Goal: Task Accomplishment & Management: Complete application form

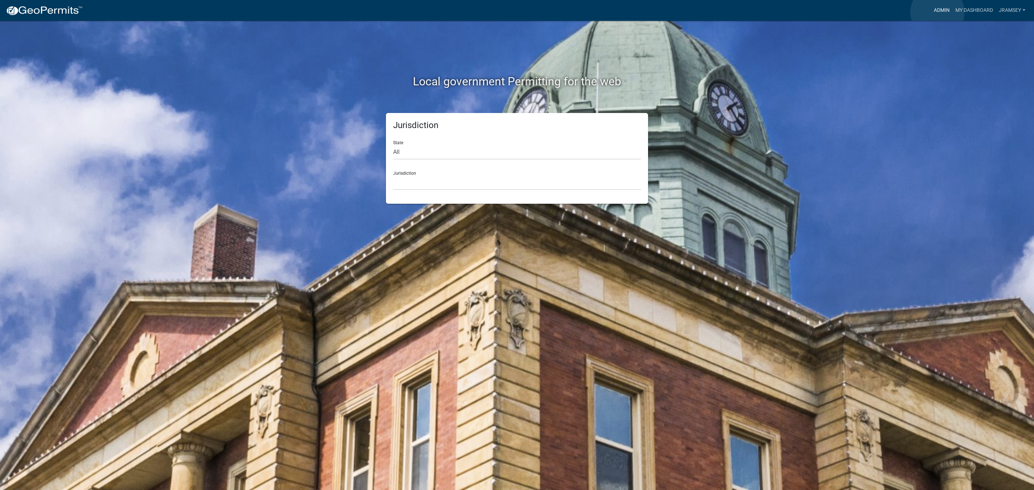
click at [937, 12] on link "Admin" at bounding box center [942, 11] width 22 height 14
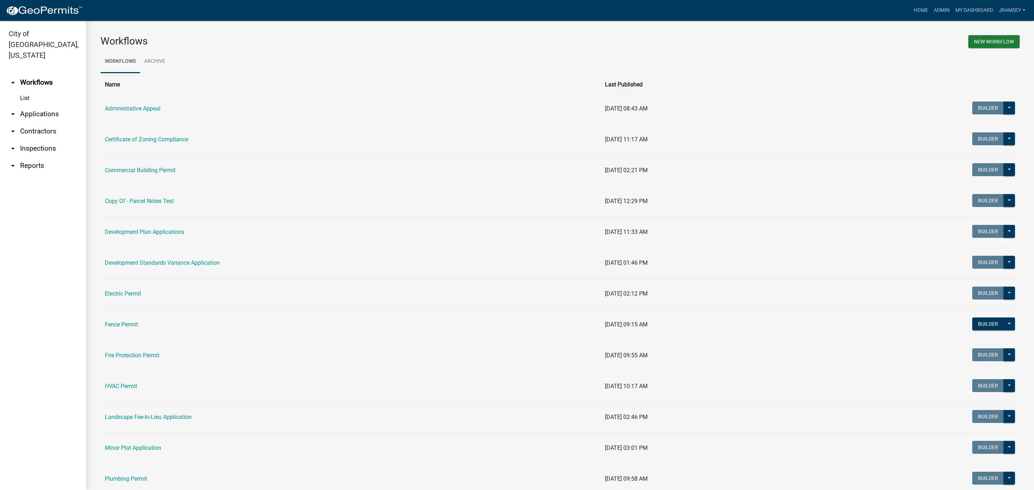
click at [37, 140] on link "arrow_drop_down Inspections" at bounding box center [43, 148] width 86 height 17
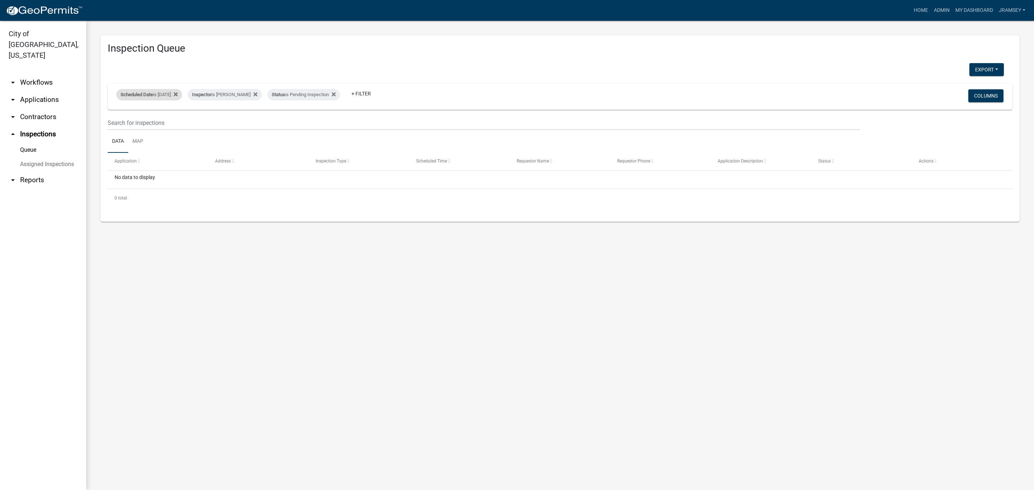
click at [173, 91] on div "Scheduled Date is [DATE]" at bounding box center [149, 94] width 66 height 11
click at [177, 119] on input "[DATE]" at bounding box center [155, 121] width 50 height 15
type input "[DATE]"
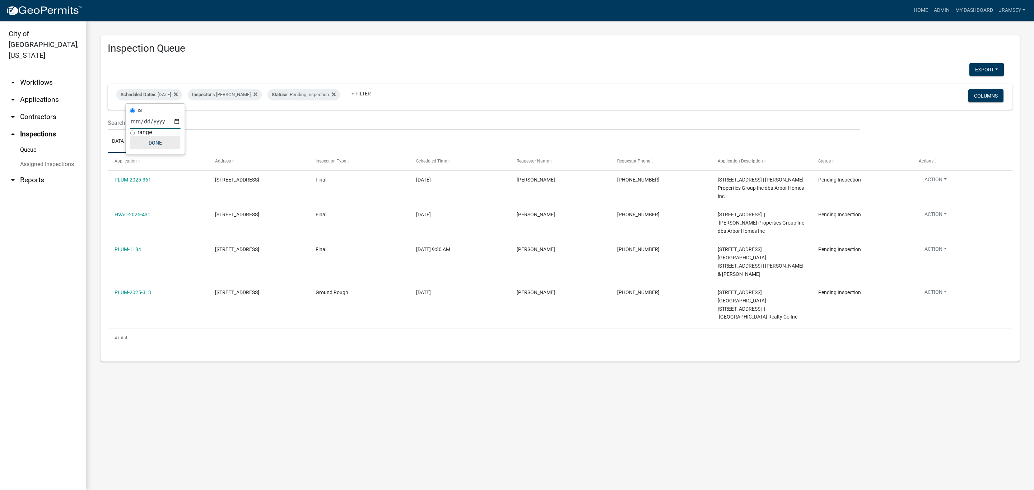
click at [157, 142] on button "Done" at bounding box center [155, 142] width 50 height 13
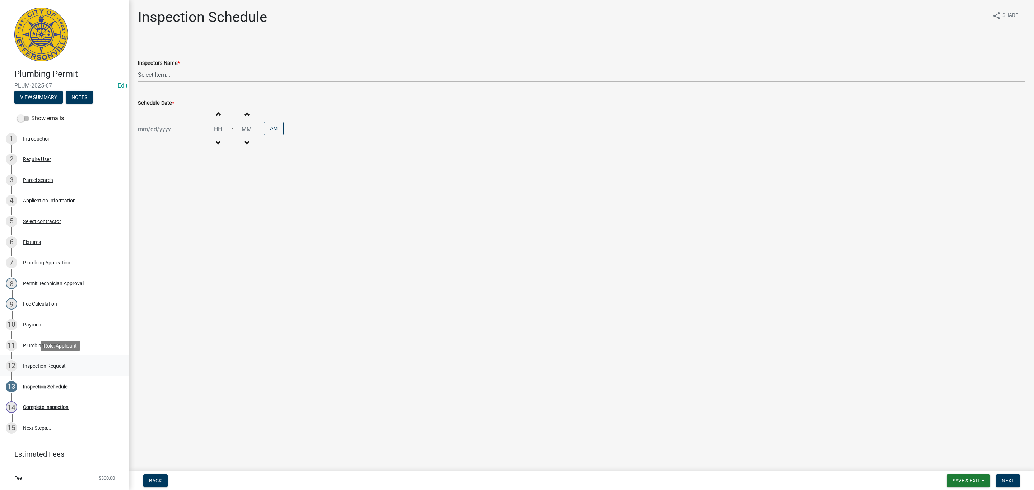
click at [39, 369] on div "12 Inspection Request" at bounding box center [62, 365] width 112 height 11
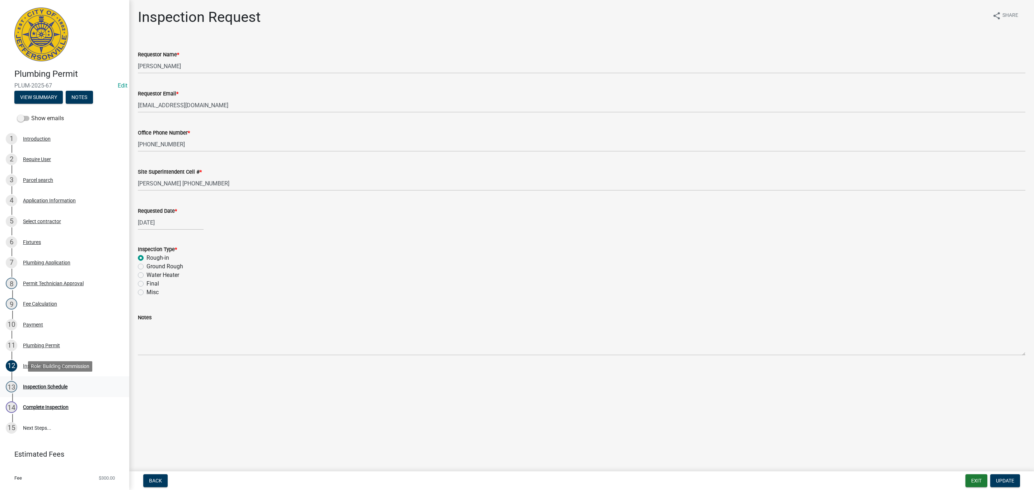
click at [34, 387] on div "Inspection Schedule" at bounding box center [45, 387] width 45 height 5
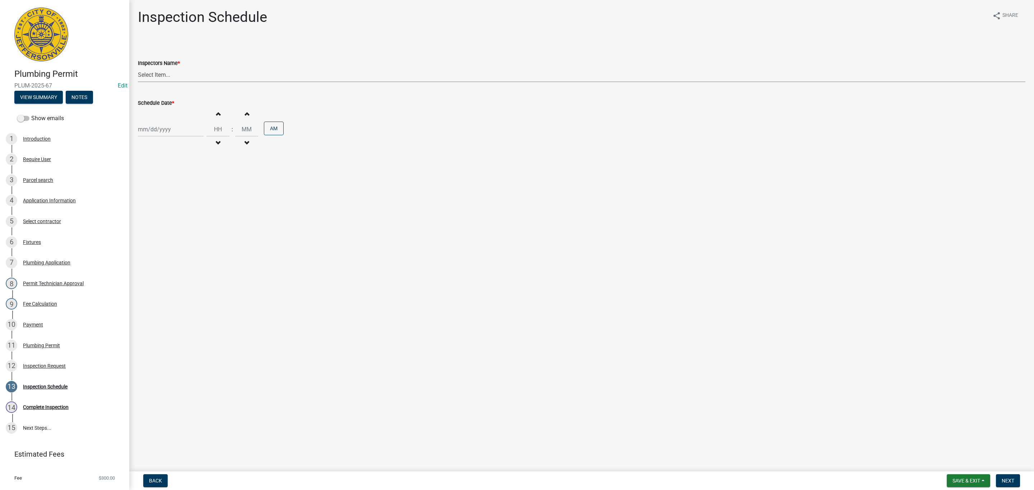
click at [148, 81] on select "Select Item... [PERSON_NAME] ([PERSON_NAME]) [PERSON_NAME] ([PERSON_NAME]) mkru…" at bounding box center [582, 74] width 888 height 15
select select "13c97fbc-c819-4cee-844a-0db3d3c4db95"
click at [138, 67] on select "Select Item... jramsey (Jeremy Ramsey) MaryFrey (Mary Frey) mkruer (Mike Kruer)…" at bounding box center [582, 74] width 888 height 15
click at [155, 132] on div at bounding box center [171, 129] width 66 height 15
select select "9"
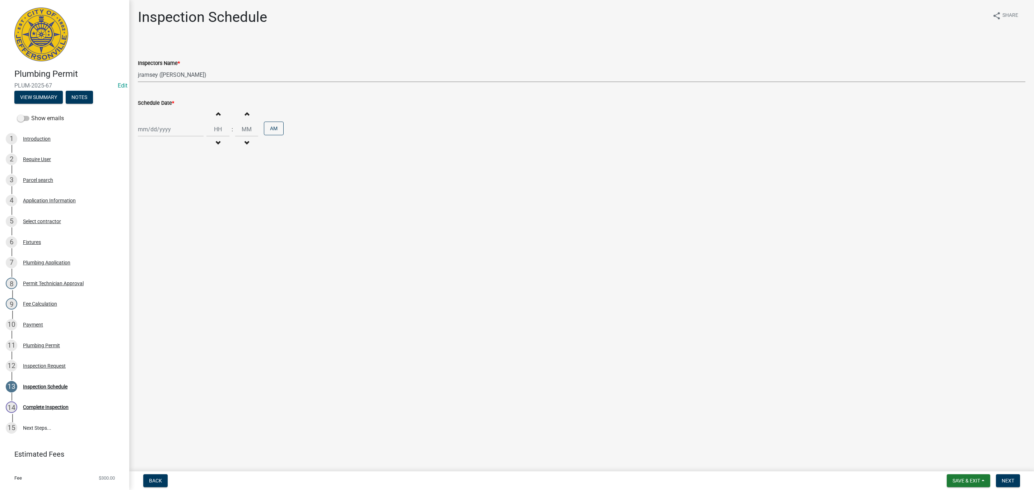
select select "2025"
click at [191, 192] on div "19" at bounding box center [190, 190] width 11 height 11
type input "[DATE]"
click at [1008, 481] on span "Next" at bounding box center [1008, 481] width 13 height 6
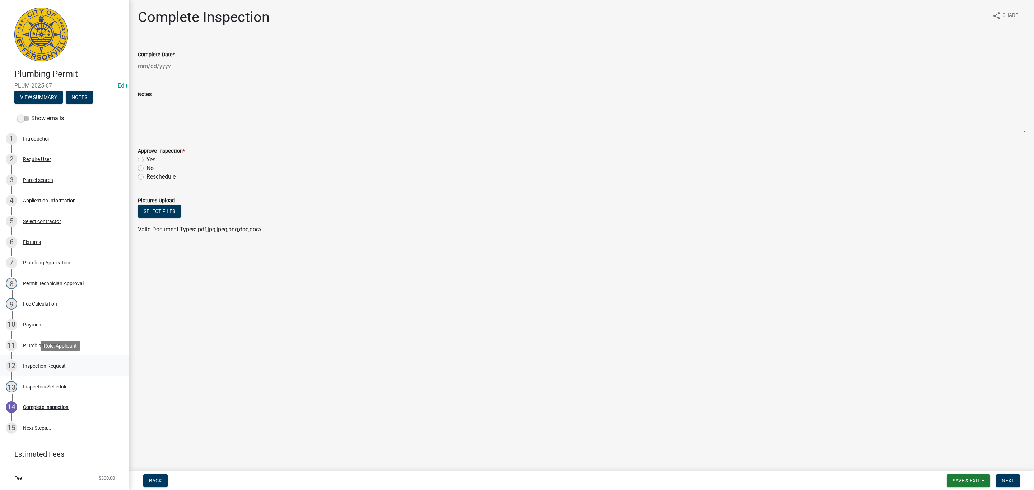
click at [43, 364] on div "Inspection Request" at bounding box center [44, 366] width 43 height 5
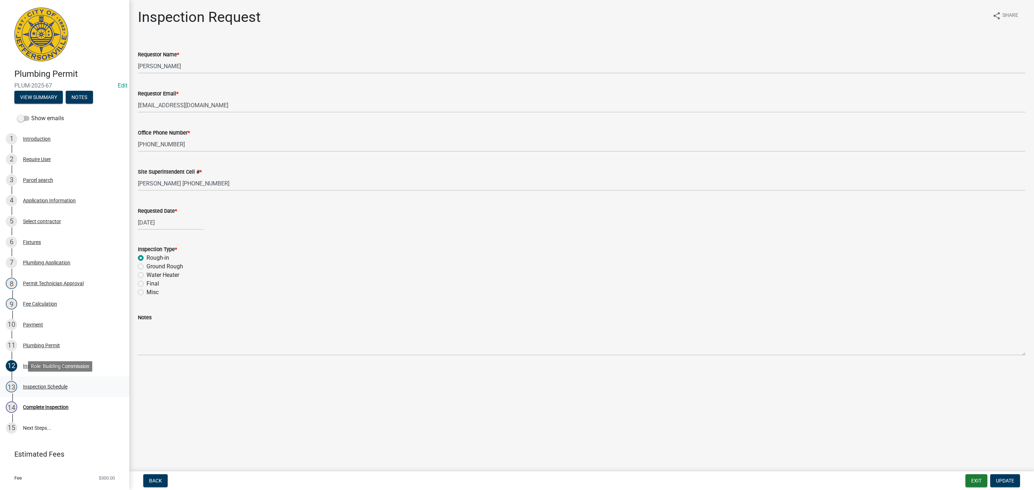
click at [43, 387] on div "Inspection Schedule" at bounding box center [45, 387] width 45 height 5
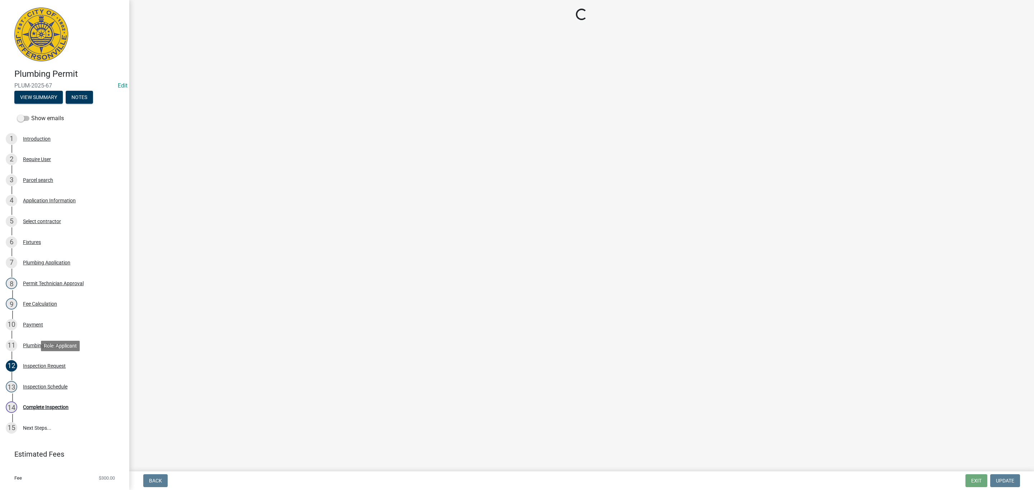
select select "13c97fbc-c819-4cee-844a-0db3d3c4db95"
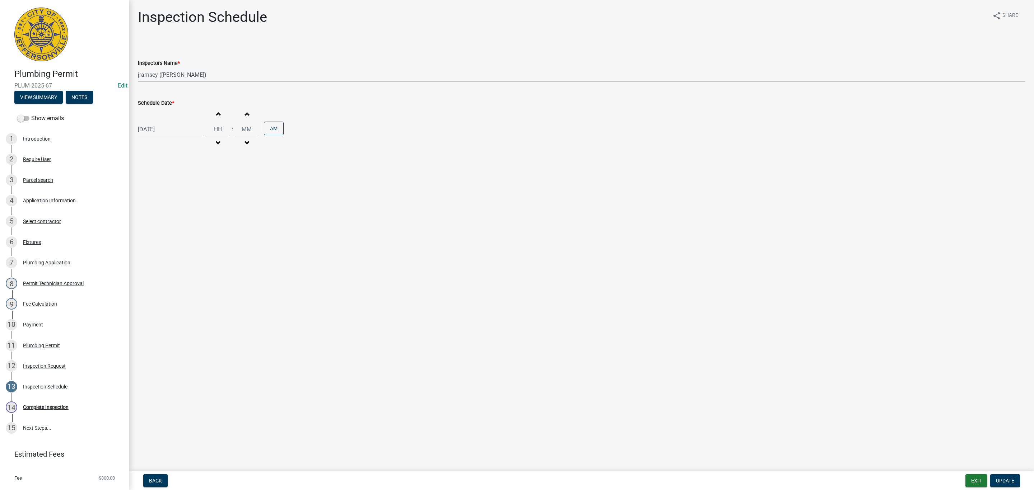
select select "9"
select select "2025"
click at [153, 131] on div "09/19/2025 Jan Feb Mar Apr May Jun Jul Aug Sep Oct Nov Dec 1525 1526 1527 1528 …" at bounding box center [171, 129] width 66 height 15
click at [144, 201] on div "22" at bounding box center [144, 202] width 11 height 11
type input "09/22/2025"
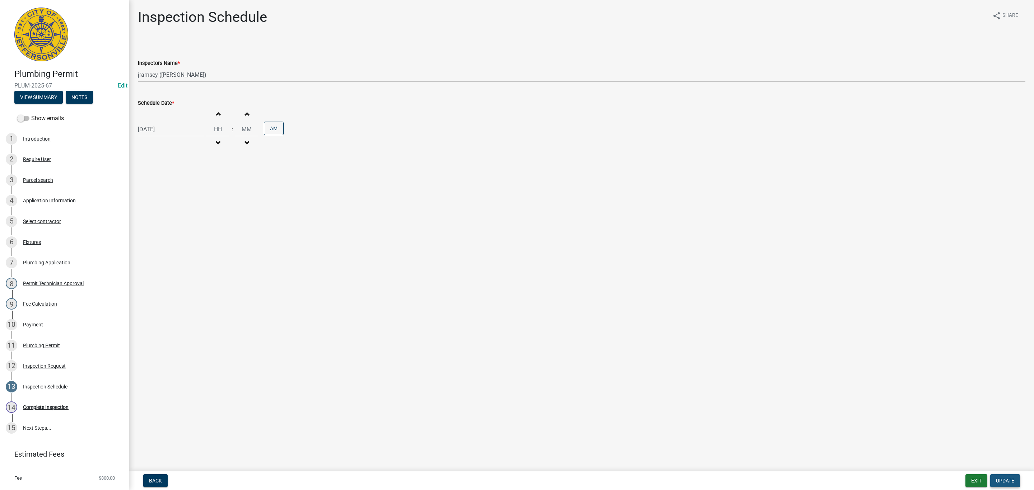
click at [1006, 476] on button "Update" at bounding box center [1005, 481] width 30 height 13
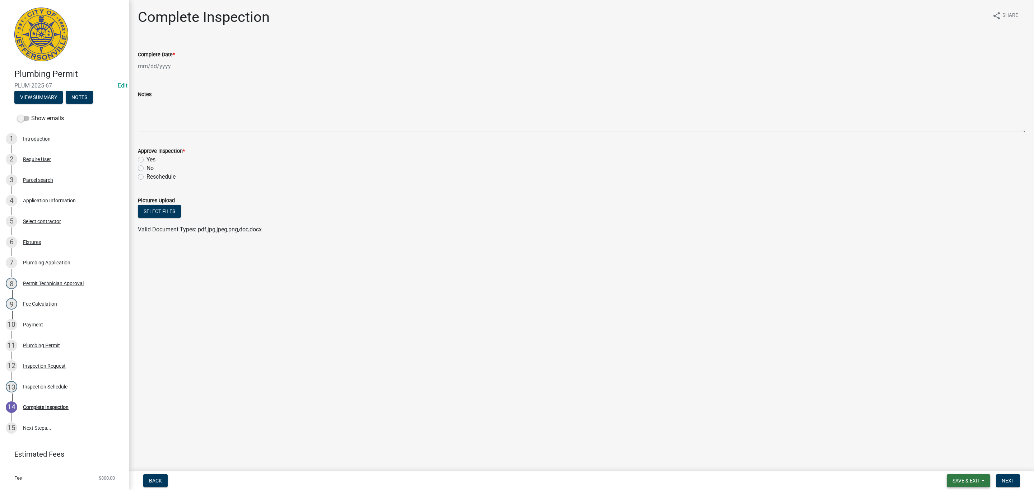
click at [969, 478] on button "Save & Exit" at bounding box center [968, 481] width 43 height 13
click at [955, 461] on button "Save & Exit" at bounding box center [961, 462] width 57 height 17
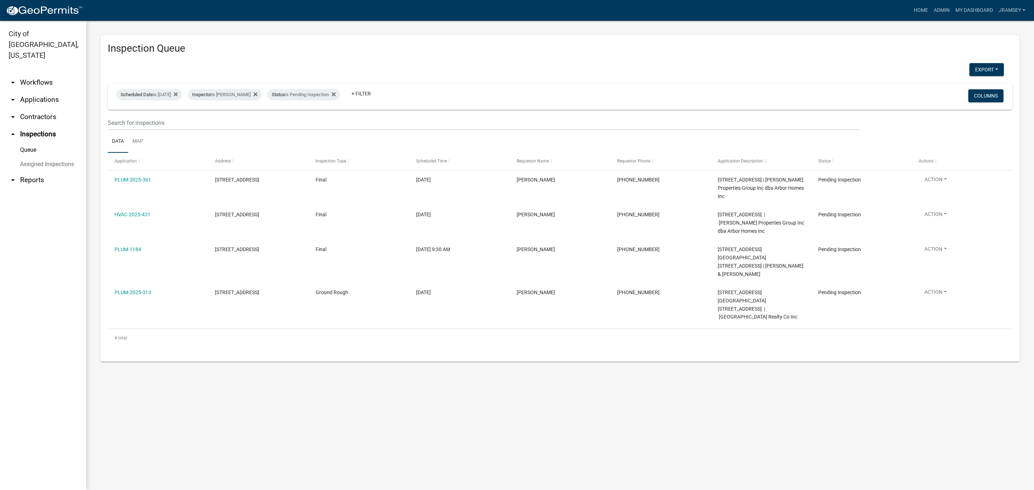
click at [660, 425] on main "Inspection Queue Export Excel Format (.xlsx) CSV Format (.csv) Scheduled Date i…" at bounding box center [560, 256] width 948 height 470
